Goal: Task Accomplishment & Management: Use online tool/utility

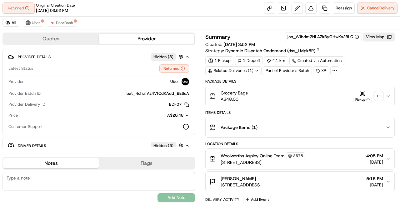
click at [297, 110] on div "Items Details" at bounding box center [299, 112] width 189 height 5
click at [382, 94] on div "+ 1" at bounding box center [378, 95] width 9 height 9
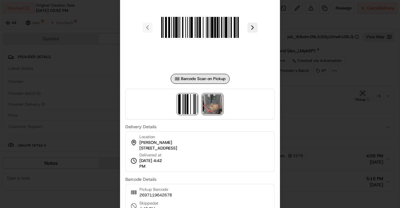
click at [209, 106] on img at bounding box center [212, 104] width 20 height 20
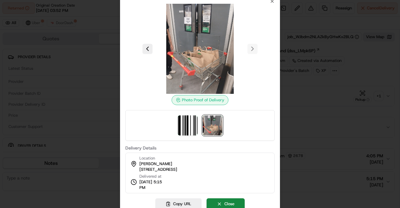
click at [297, 106] on div at bounding box center [200, 104] width 400 height 208
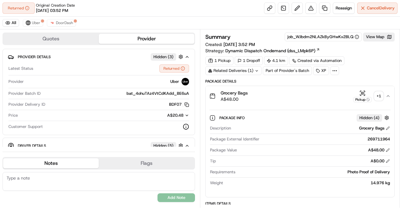
click at [390, 97] on icon "button" at bounding box center [387, 95] width 5 height 5
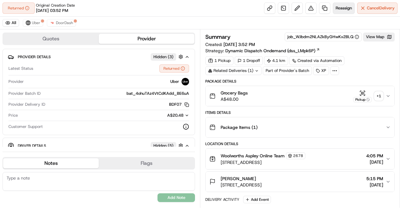
click at [343, 7] on span "Reassign" at bounding box center [343, 8] width 16 height 6
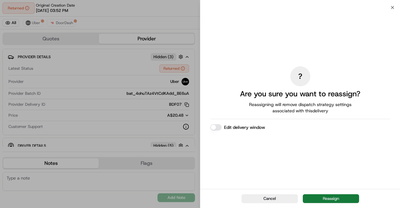
click at [334, 200] on button "Reassign" at bounding box center [331, 198] width 56 height 9
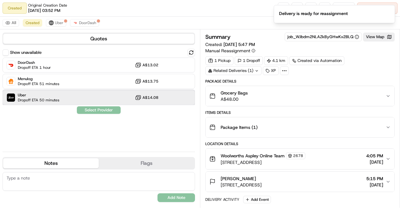
click at [55, 97] on span "Dropoff ETA 50 minutes" at bounding box center [39, 99] width 42 height 5
click at [104, 113] on div "Show unavailable DoorDash Dropoff ETA 1 hour A$13.02 Menulog Dropoff ETA 51 min…" at bounding box center [98, 98] width 192 height 98
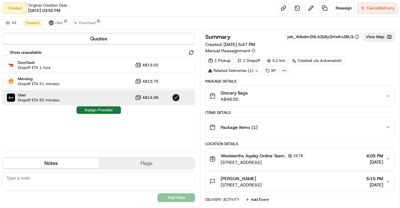
click at [113, 112] on button "Assign Provider" at bounding box center [99, 109] width 44 height 7
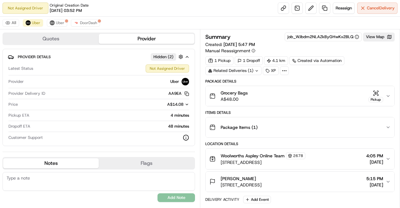
click at [200, 114] on div "Quotes Provider Provider Details Hidden ( 2 ) Latest Status Not Assigned Driver…" at bounding box center [100, 118] width 200 height 178
click at [300, 110] on div "Items Details" at bounding box center [299, 112] width 189 height 5
click at [283, 12] on link at bounding box center [283, 7] width 11 height 11
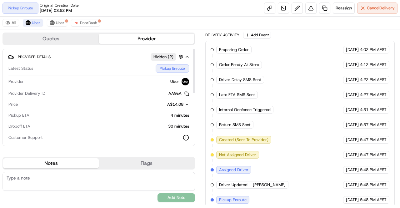
click at [93, 101] on div "A$14.08" at bounding box center [104, 104] width 169 height 6
